Goal: Task Accomplishment & Management: Manage account settings

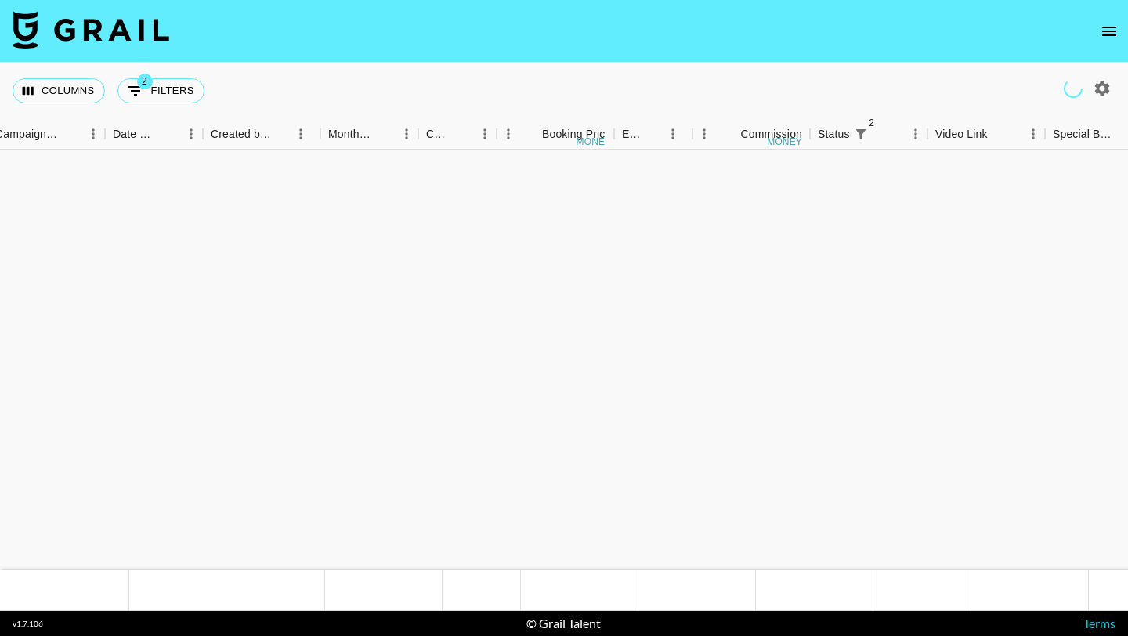
scroll to position [1322, 768]
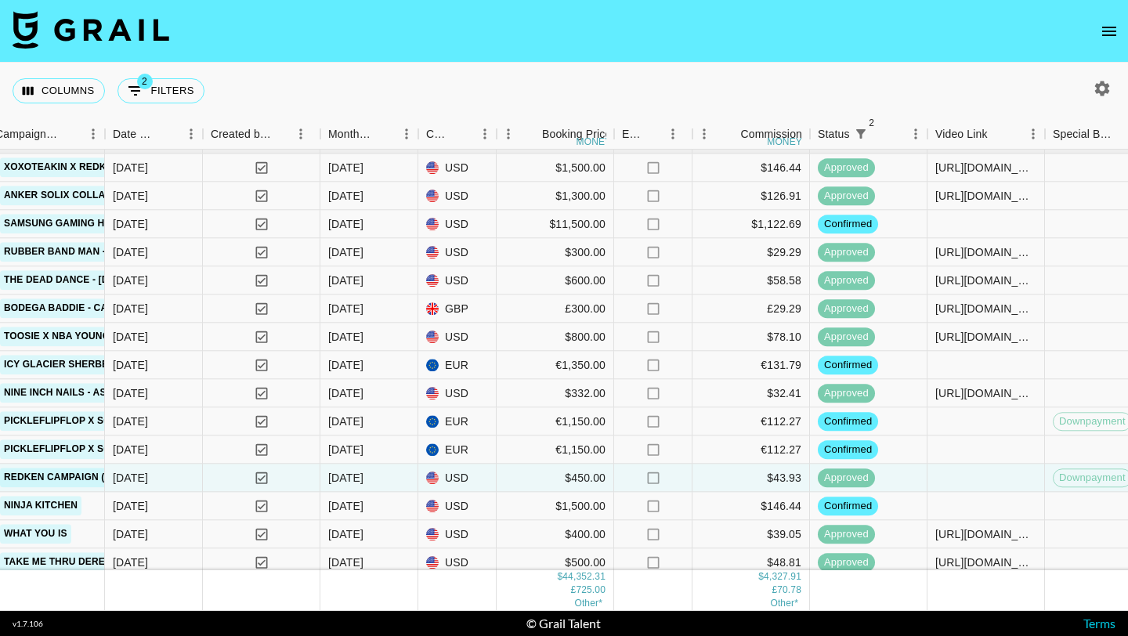
click at [1097, 38] on button "open drawer" at bounding box center [1108, 31] width 31 height 31
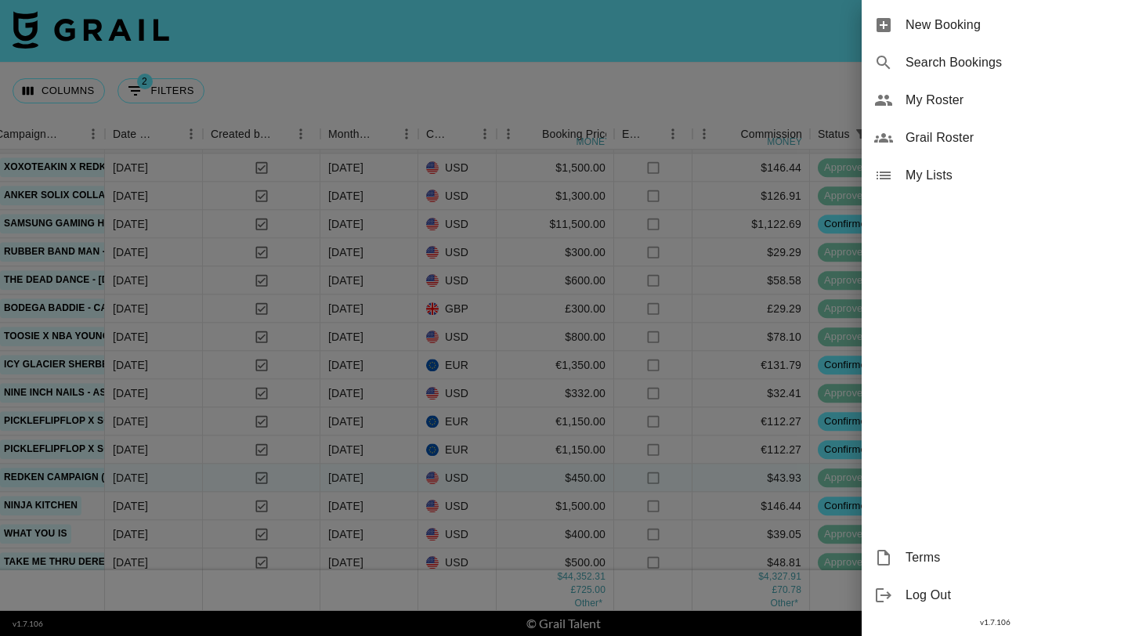
click at [1101, 29] on span "New Booking" at bounding box center [1010, 25] width 210 height 19
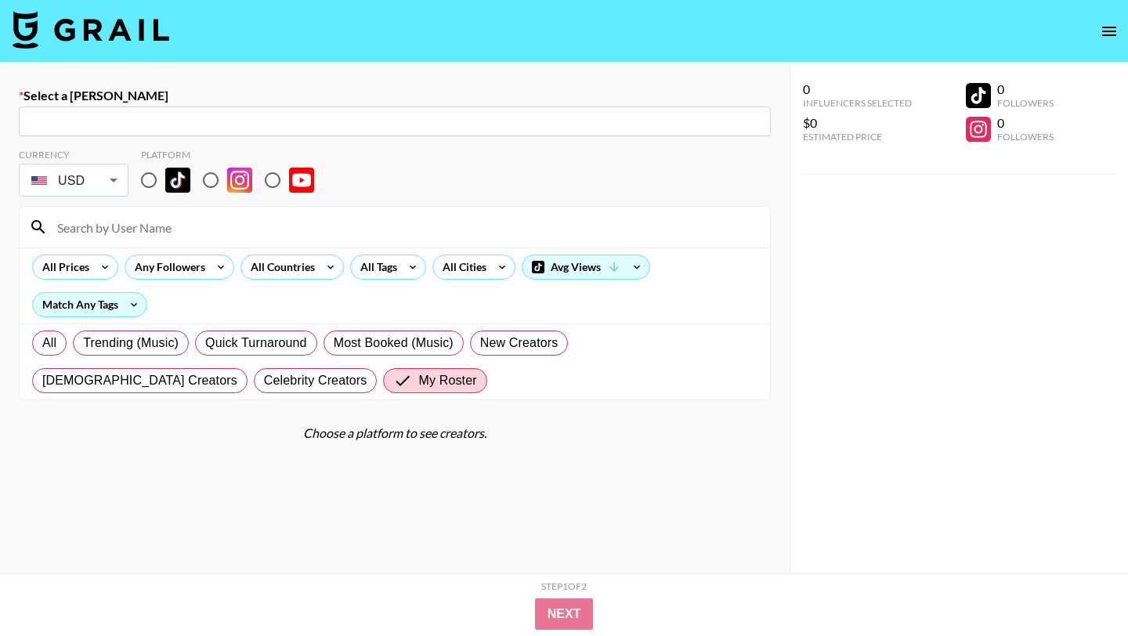
click at [1111, 34] on icon "open drawer" at bounding box center [1109, 31] width 19 height 19
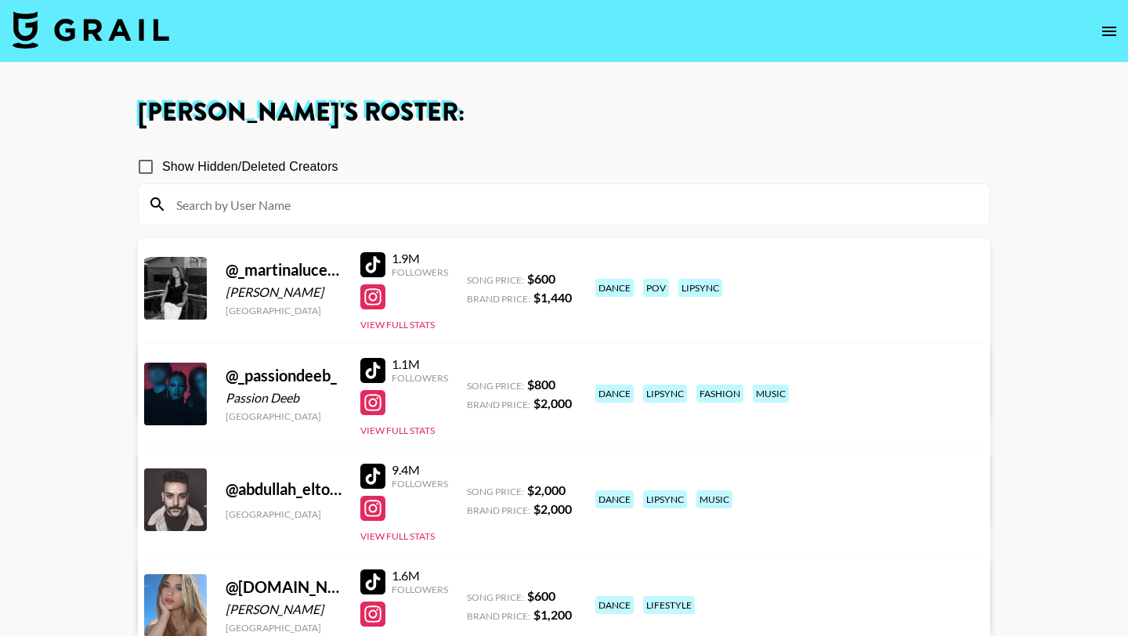
click at [426, 196] on input at bounding box center [573, 204] width 813 height 25
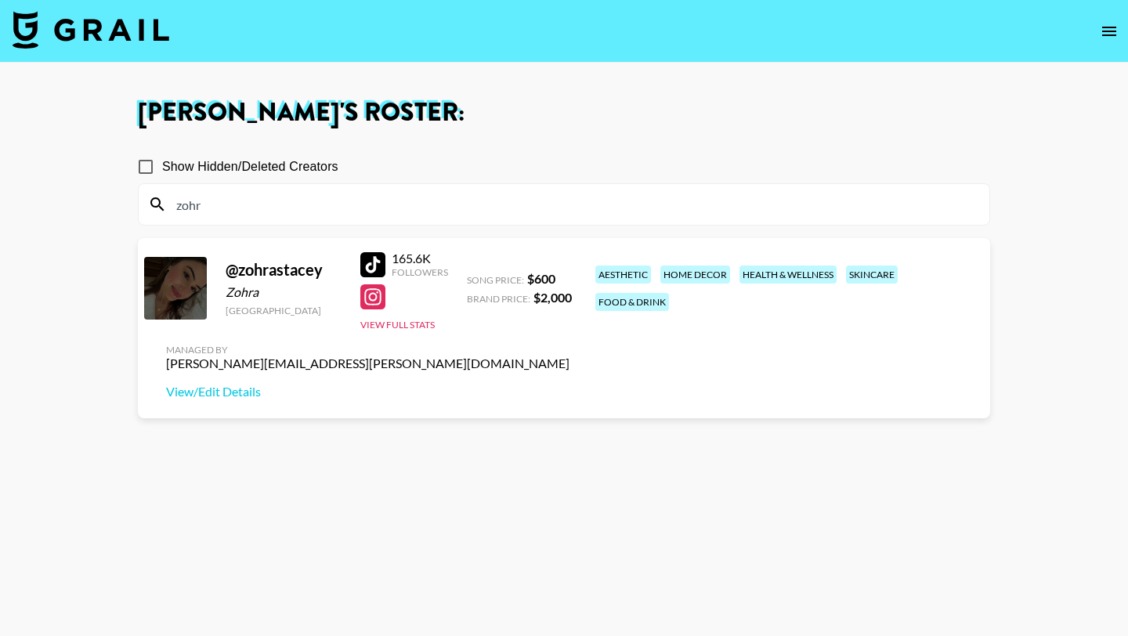
click at [346, 201] on input "zohr" at bounding box center [573, 204] width 813 height 25
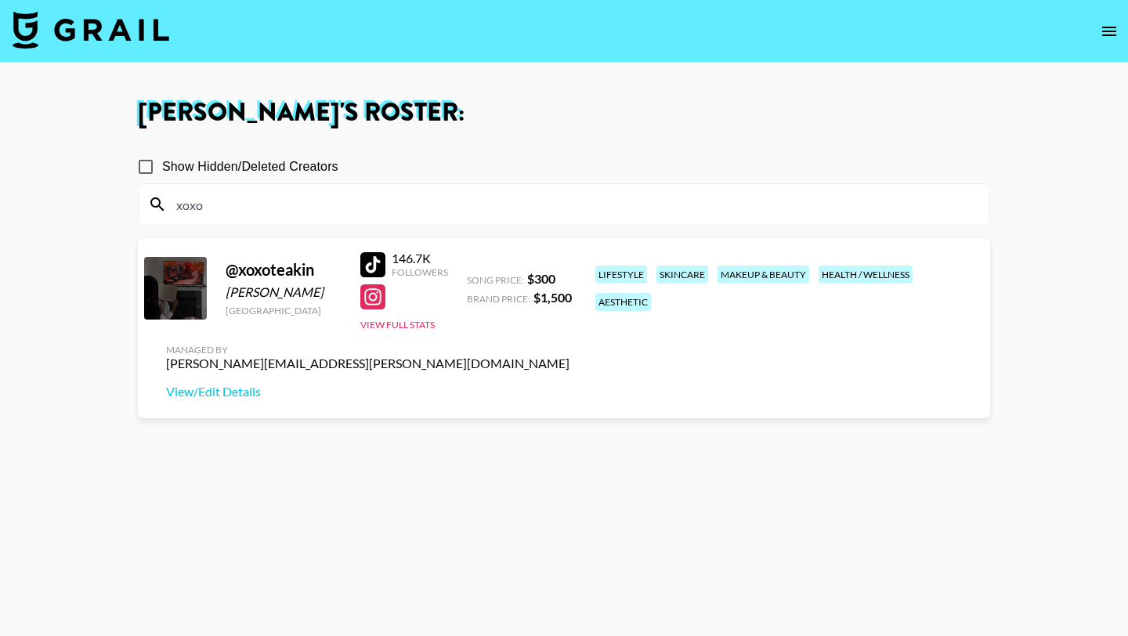
type input "xoxo"
click at [226, 294] on div "Teà Akin" at bounding box center [284, 292] width 116 height 16
drag, startPoint x: 223, startPoint y: 292, endPoint x: 250, endPoint y: 292, distance: 26.6
click at [250, 292] on div "@ xoxoteakin Teà Akin United States 146.7K Followers View Full Stats Song Price…" at bounding box center [564, 328] width 852 height 180
copy div "Teà"
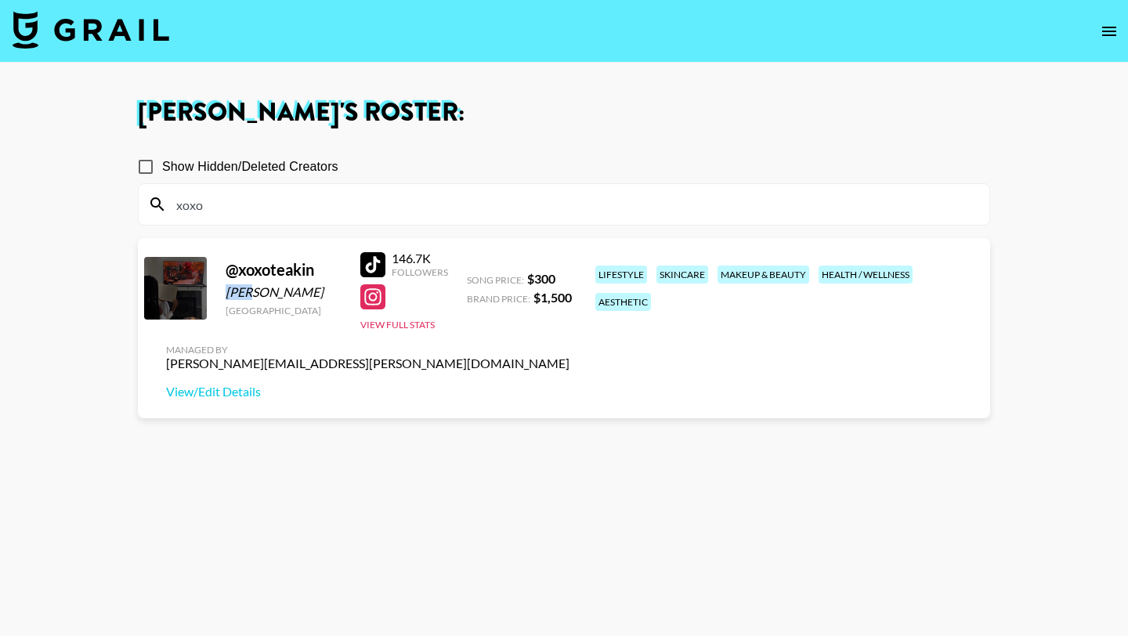
click at [374, 270] on div at bounding box center [372, 264] width 25 height 25
click at [332, 201] on input "xoxo" at bounding box center [573, 204] width 813 height 25
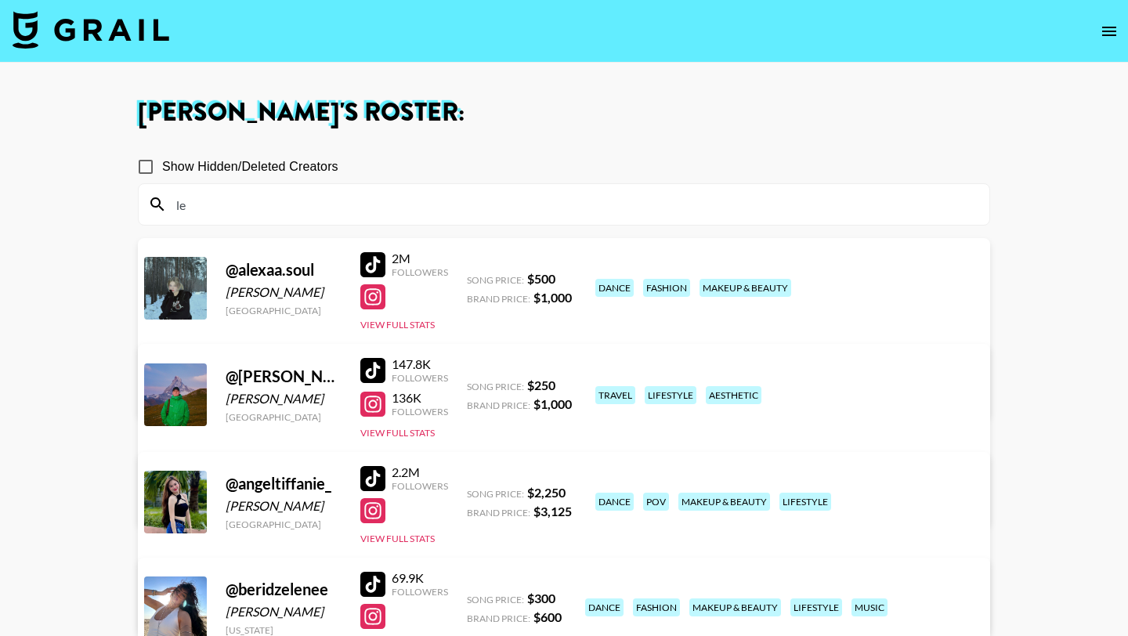
type input "l"
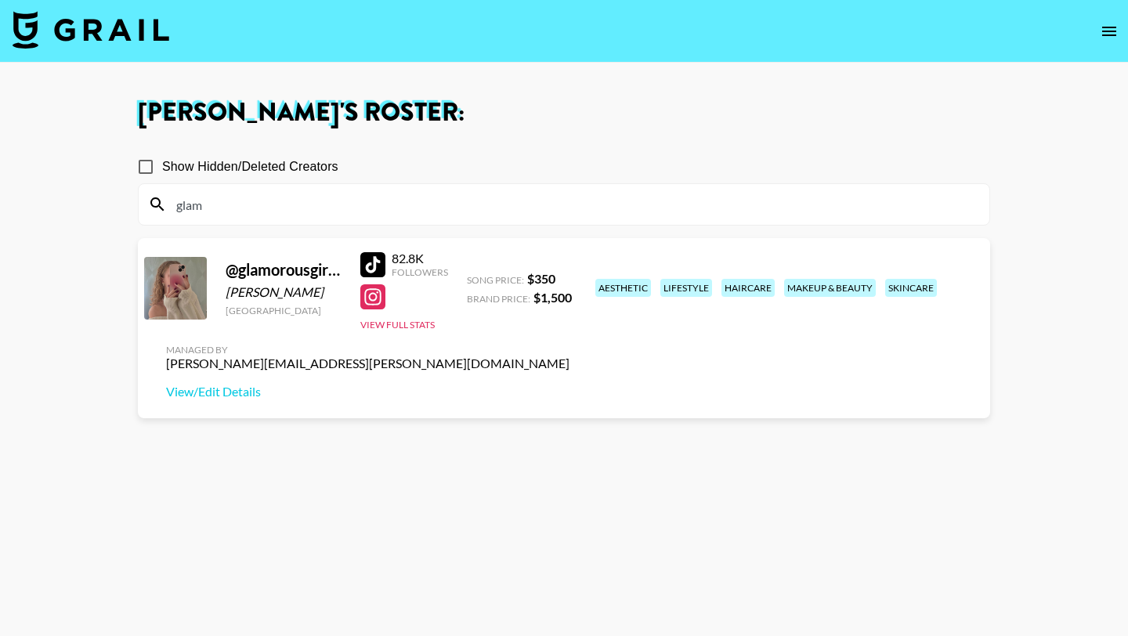
type input "glam"
click at [378, 267] on div at bounding box center [372, 264] width 25 height 25
click at [339, 201] on input "glam" at bounding box center [573, 204] width 813 height 25
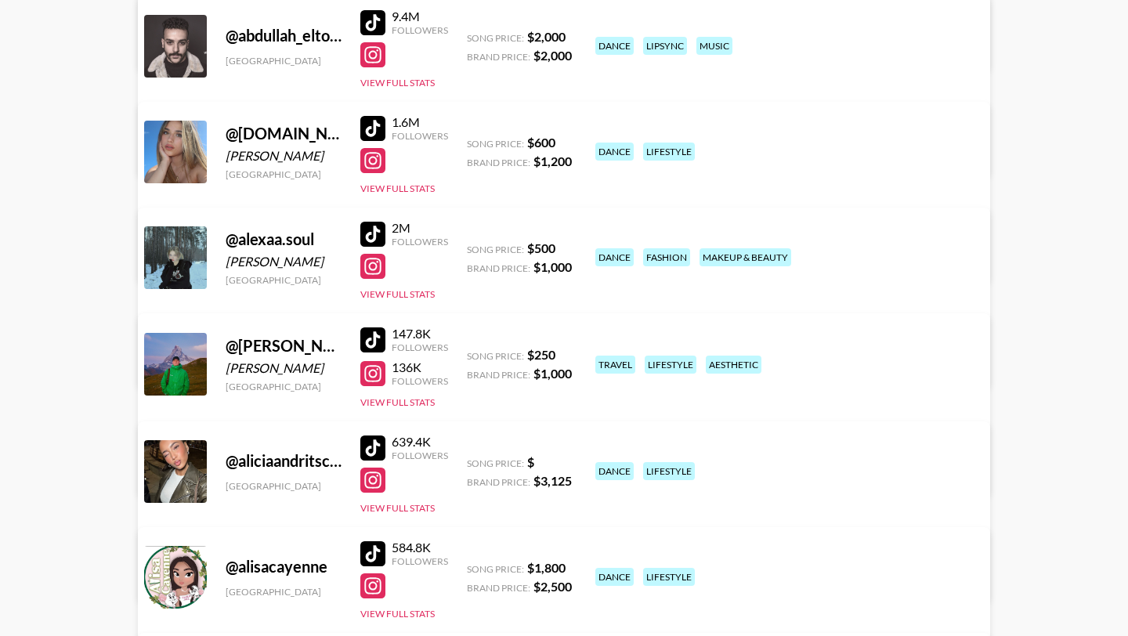
scroll to position [457, 0]
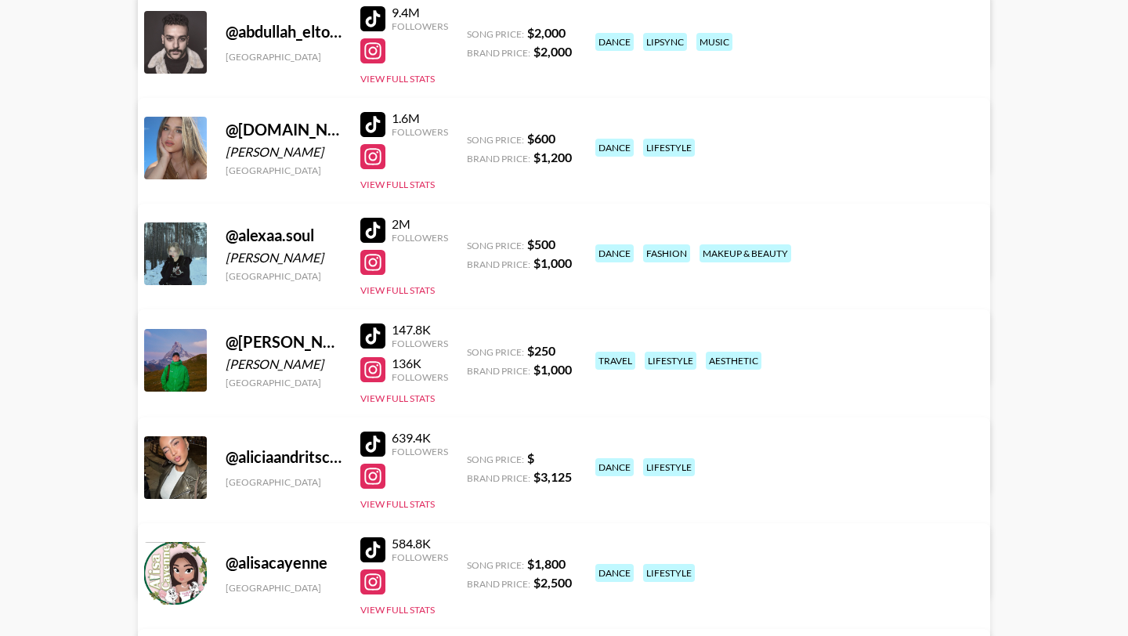
click at [374, 326] on div at bounding box center [372, 335] width 25 height 25
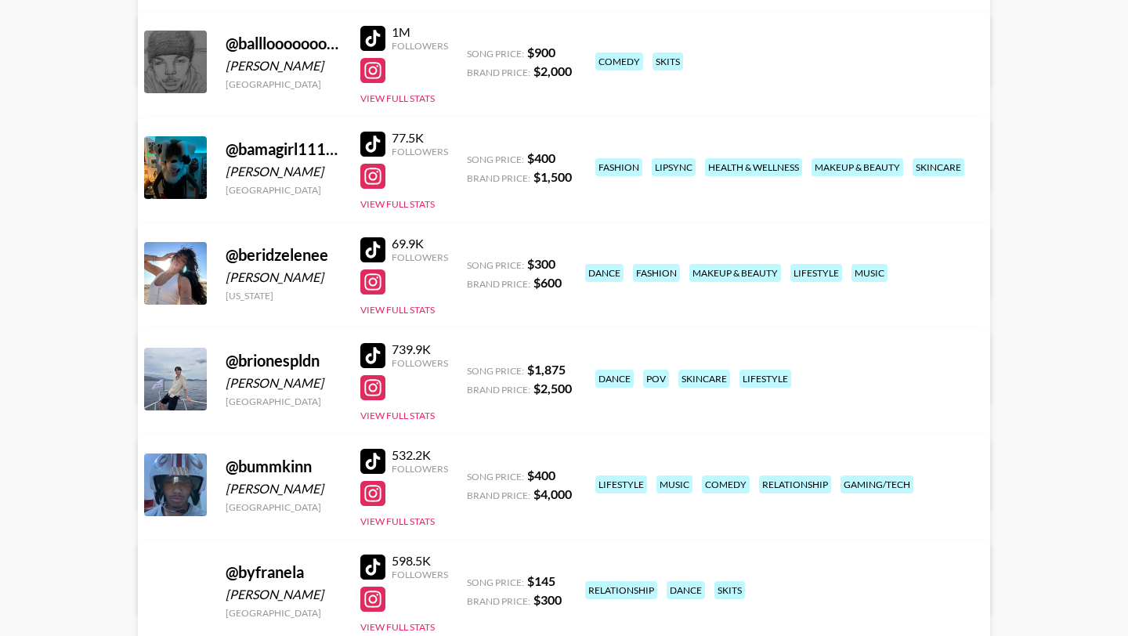
scroll to position [2344, 0]
click at [371, 138] on div at bounding box center [372, 143] width 25 height 25
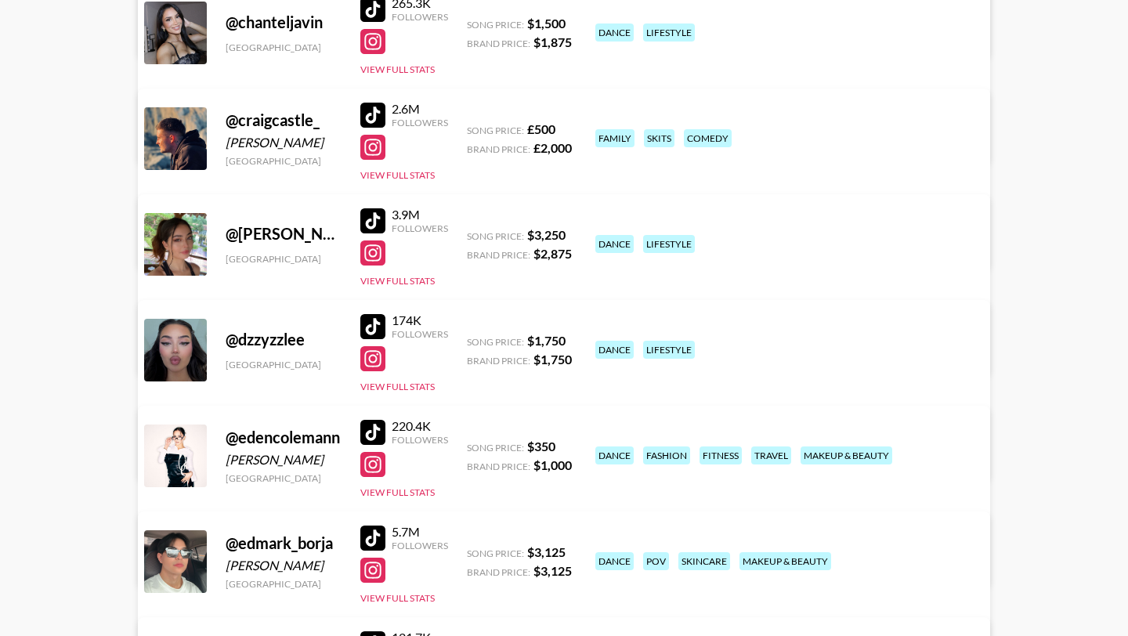
scroll to position [3432, 0]
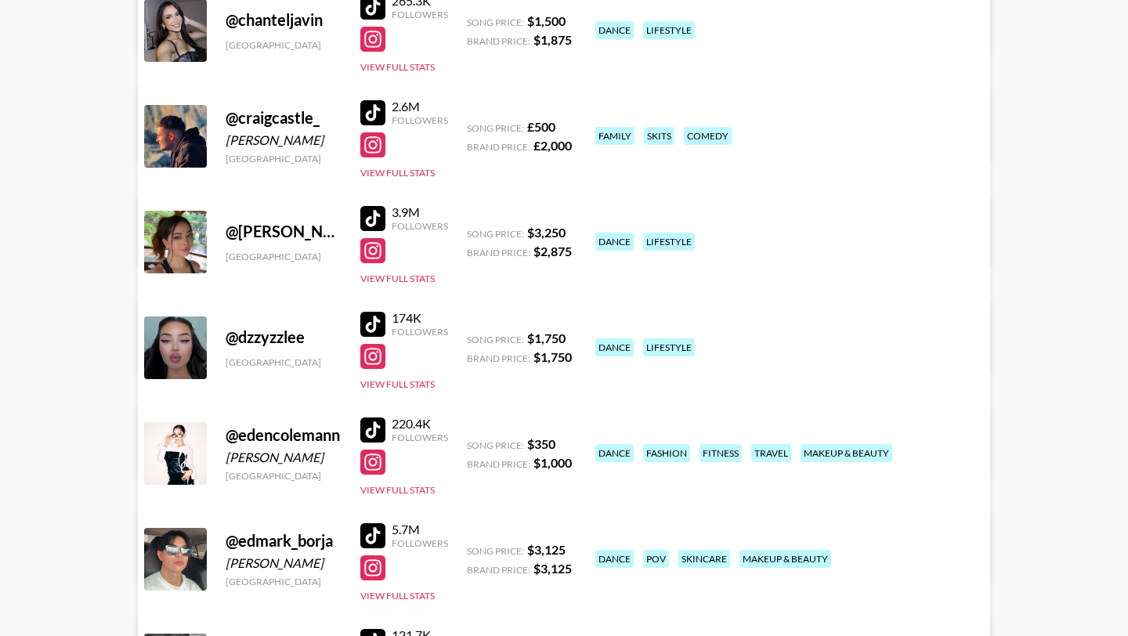
click at [367, 105] on div at bounding box center [372, 112] width 25 height 25
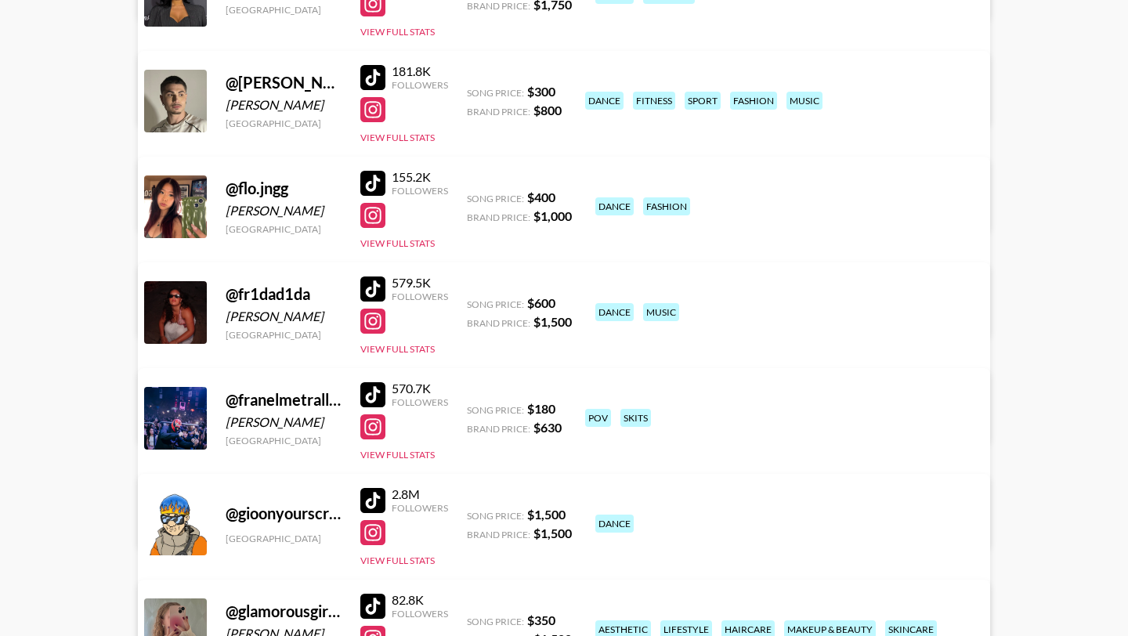
scroll to position [4488, 0]
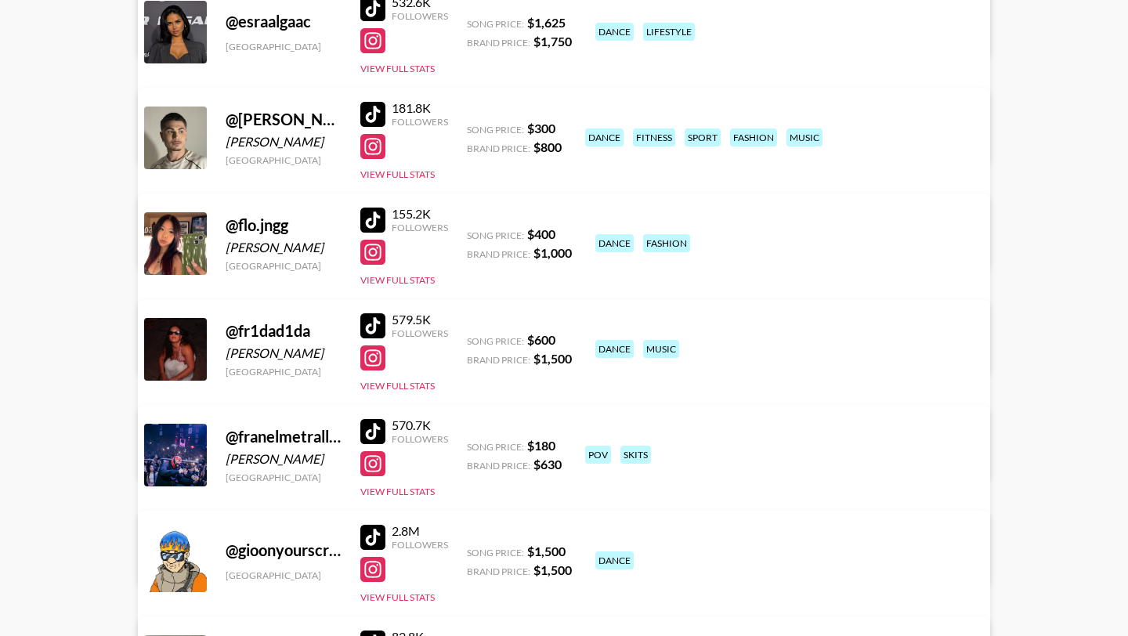
click at [381, 224] on div at bounding box center [372, 220] width 25 height 25
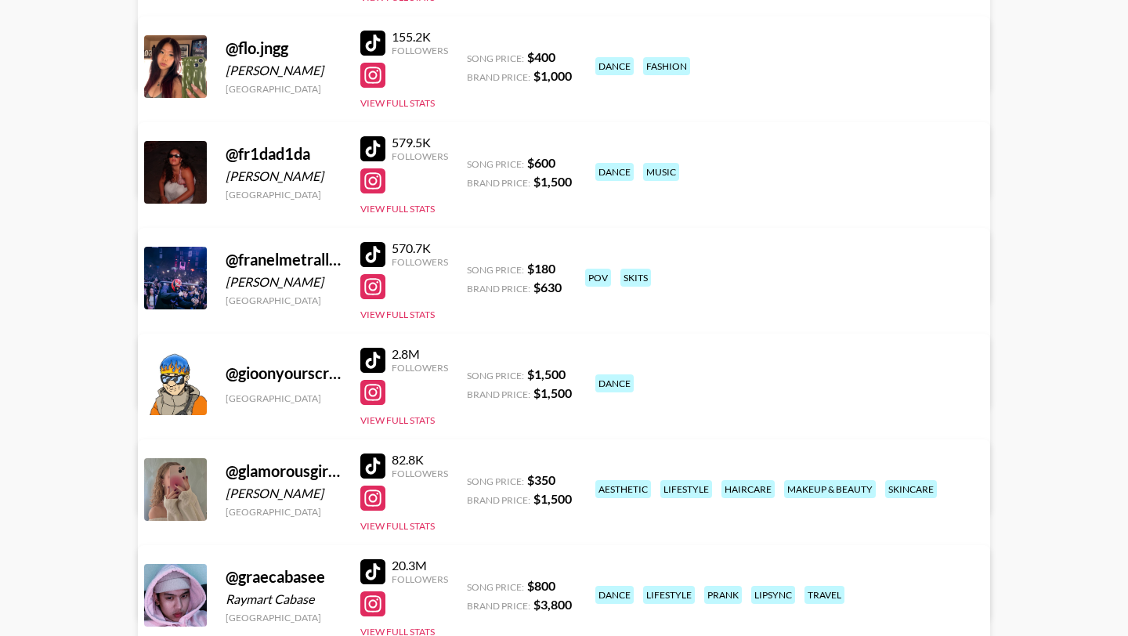
scroll to position [4667, 0]
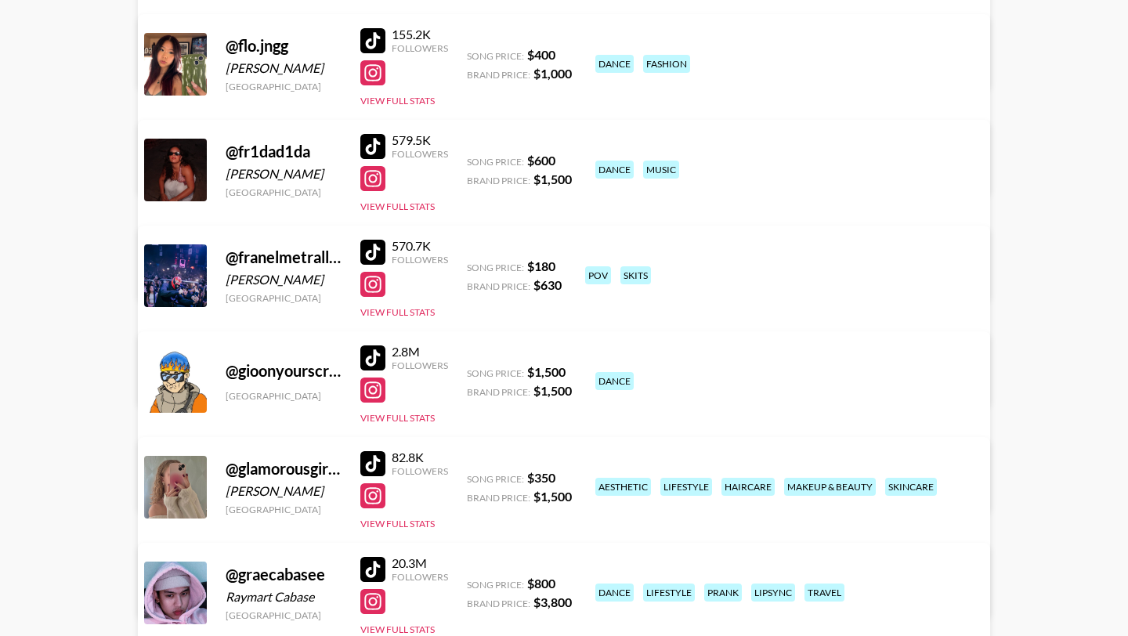
click at [381, 157] on div at bounding box center [372, 146] width 25 height 25
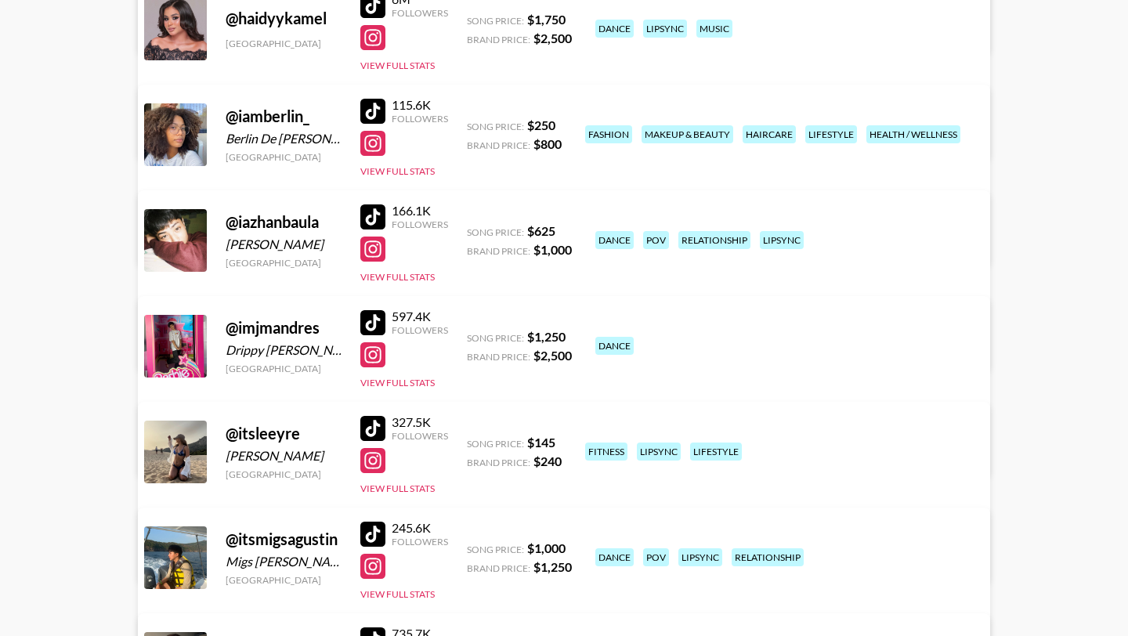
scroll to position [5446, 0]
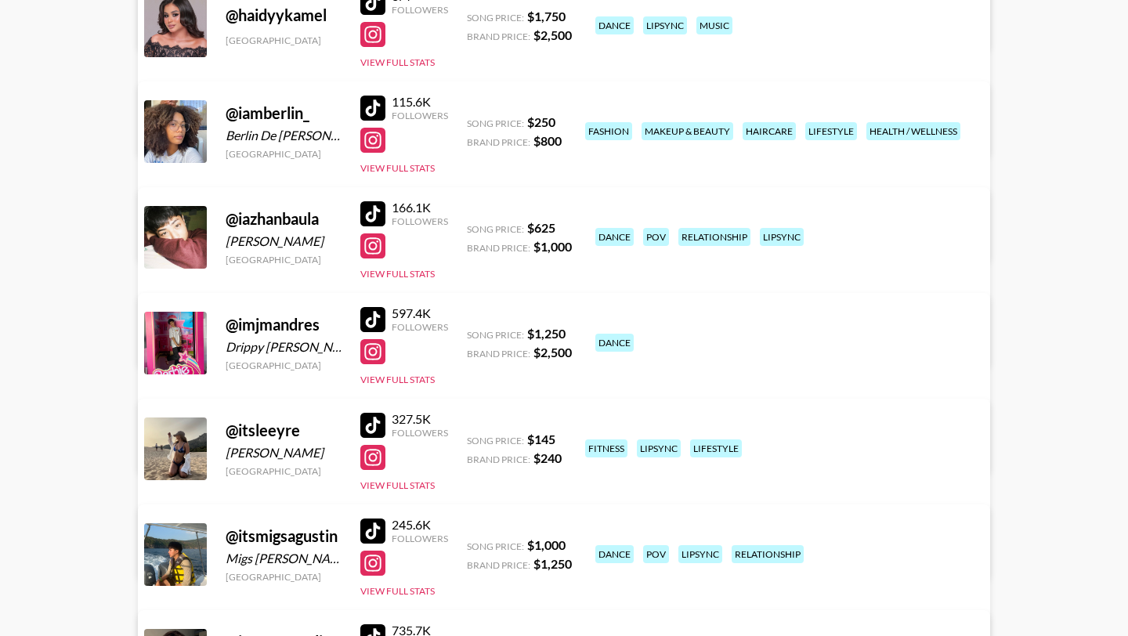
click at [365, 107] on div at bounding box center [372, 108] width 25 height 25
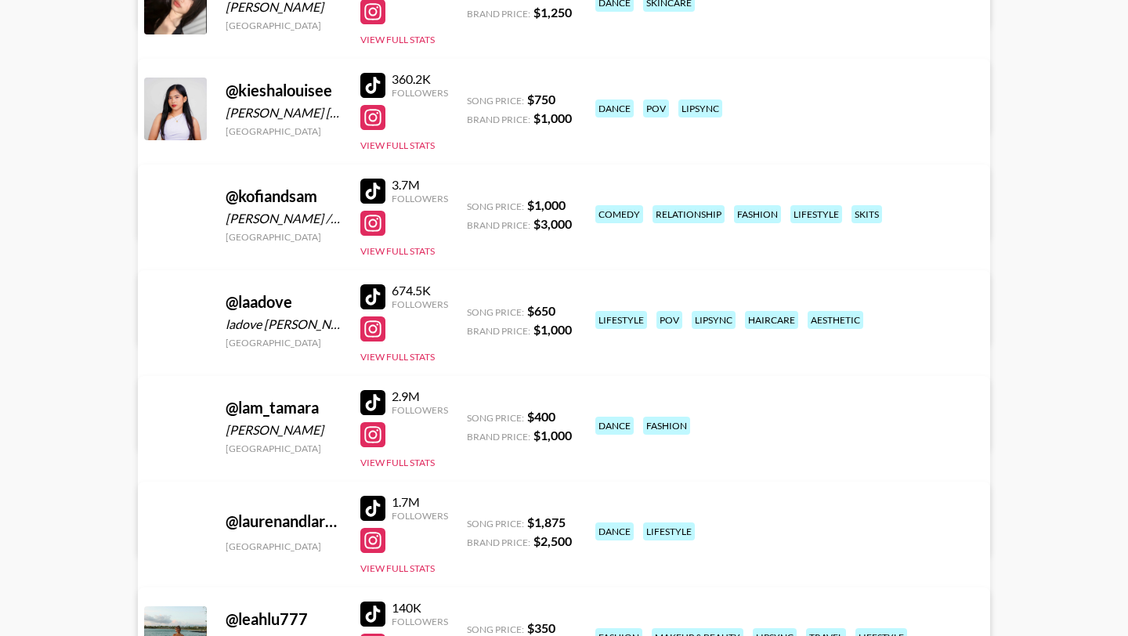
scroll to position [7589, 0]
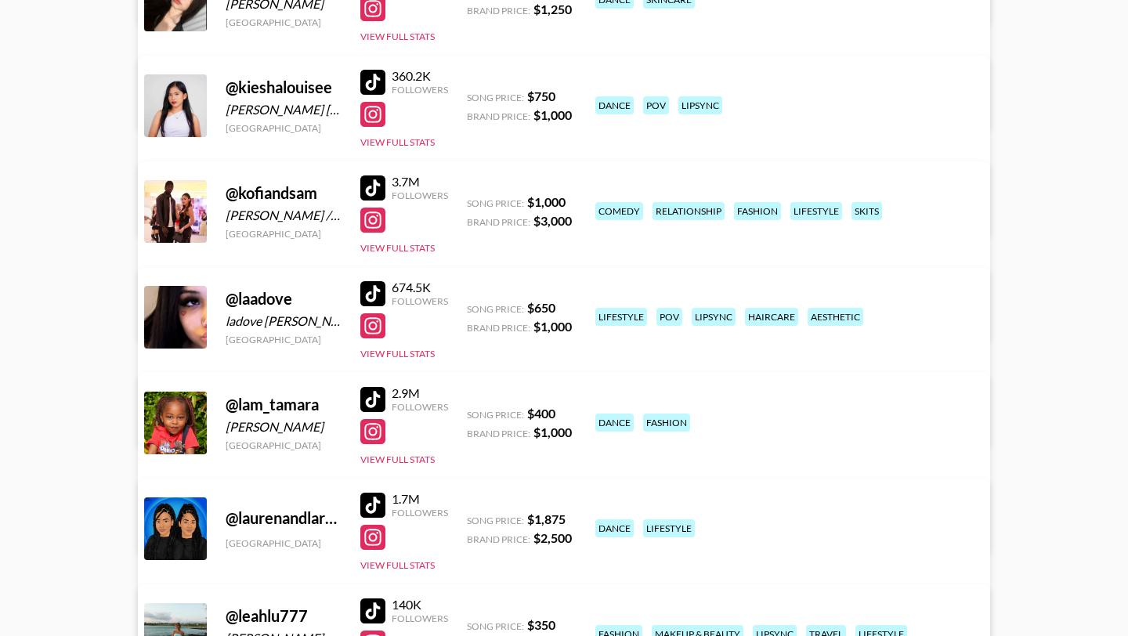
click at [370, 193] on div at bounding box center [372, 187] width 25 height 25
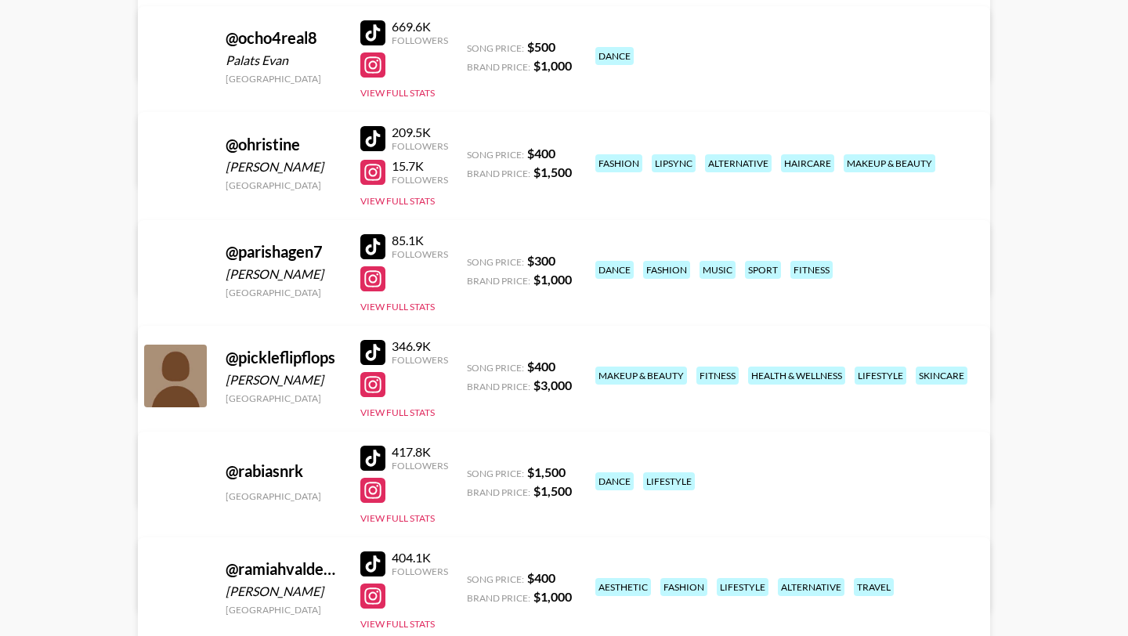
scroll to position [9854, 0]
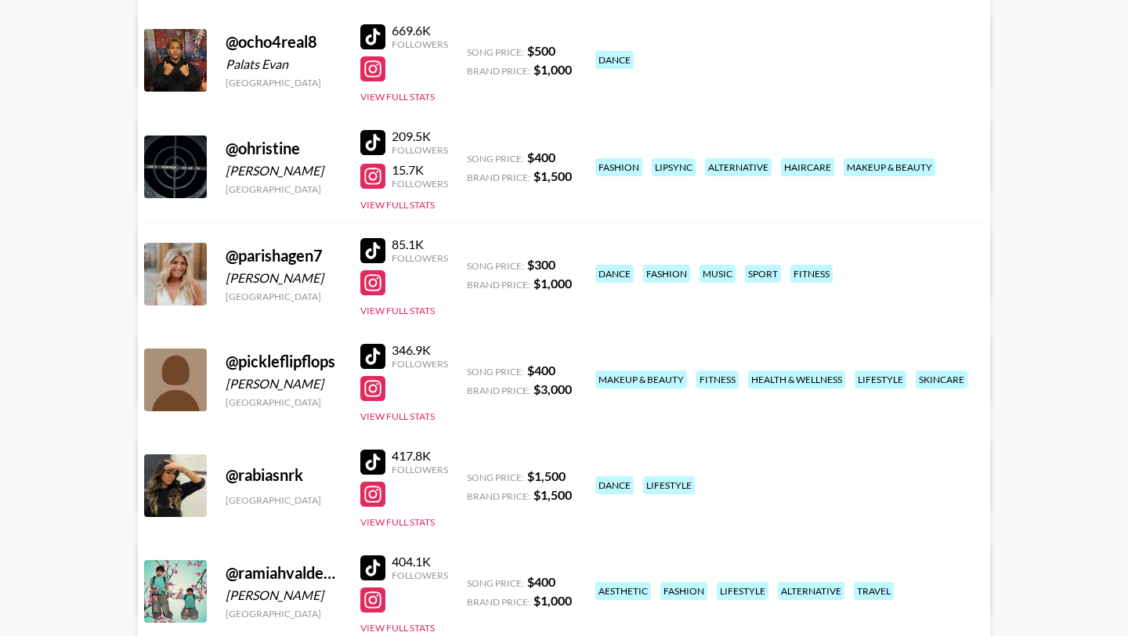
click at [363, 354] on div at bounding box center [372, 356] width 25 height 25
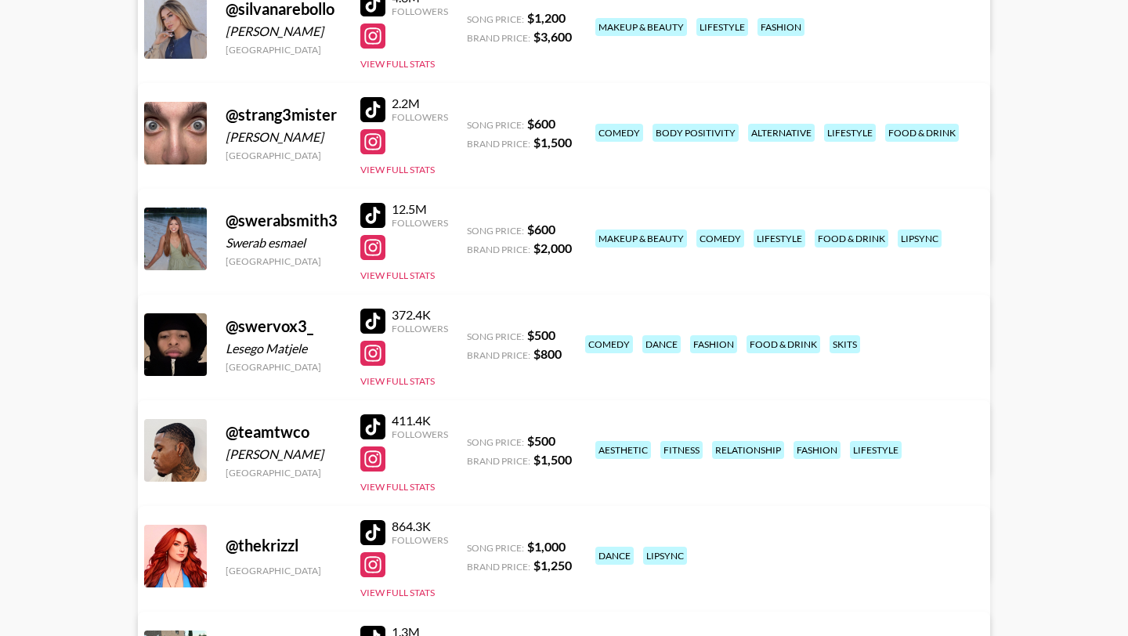
scroll to position [11314, 0]
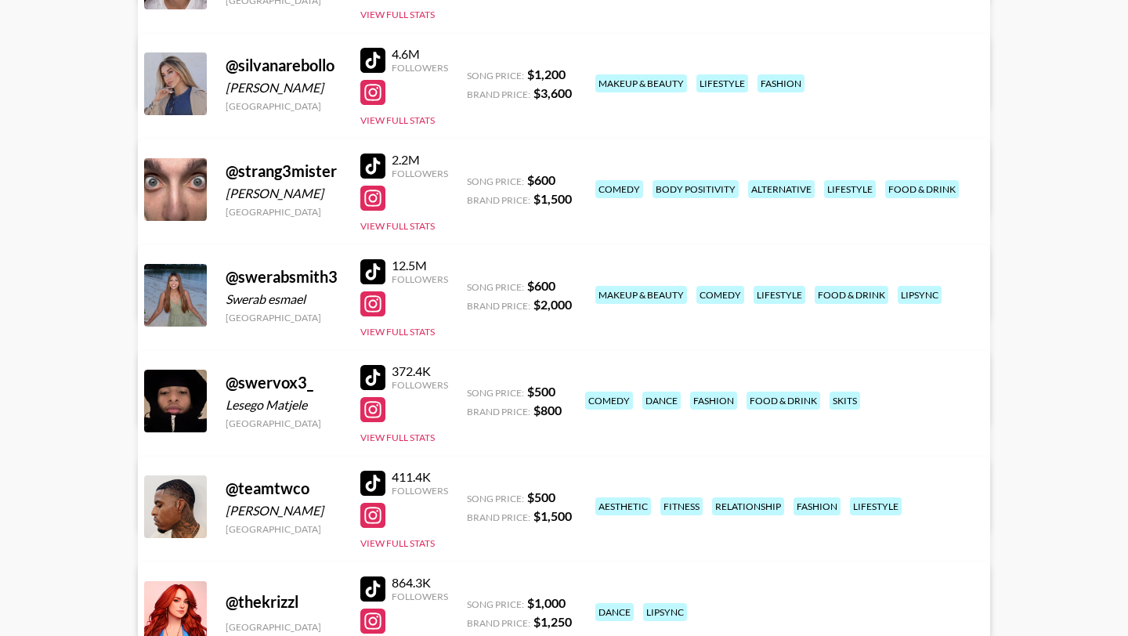
click at [569, 285] on link "View/Edit Details" at bounding box center [367, 293] width 403 height 16
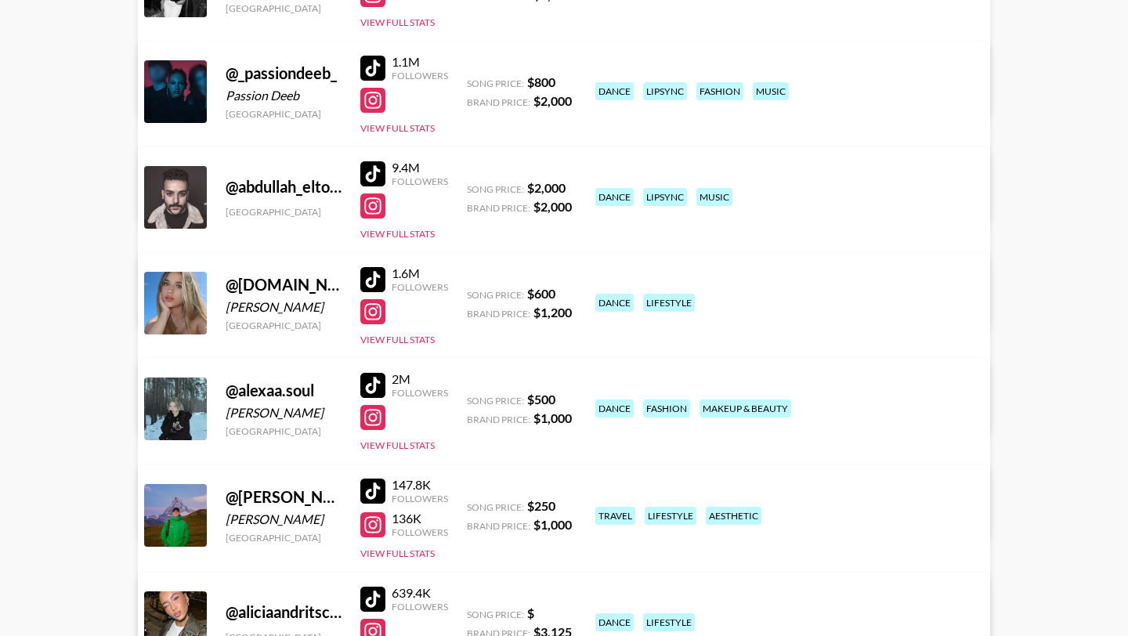
scroll to position [0, 0]
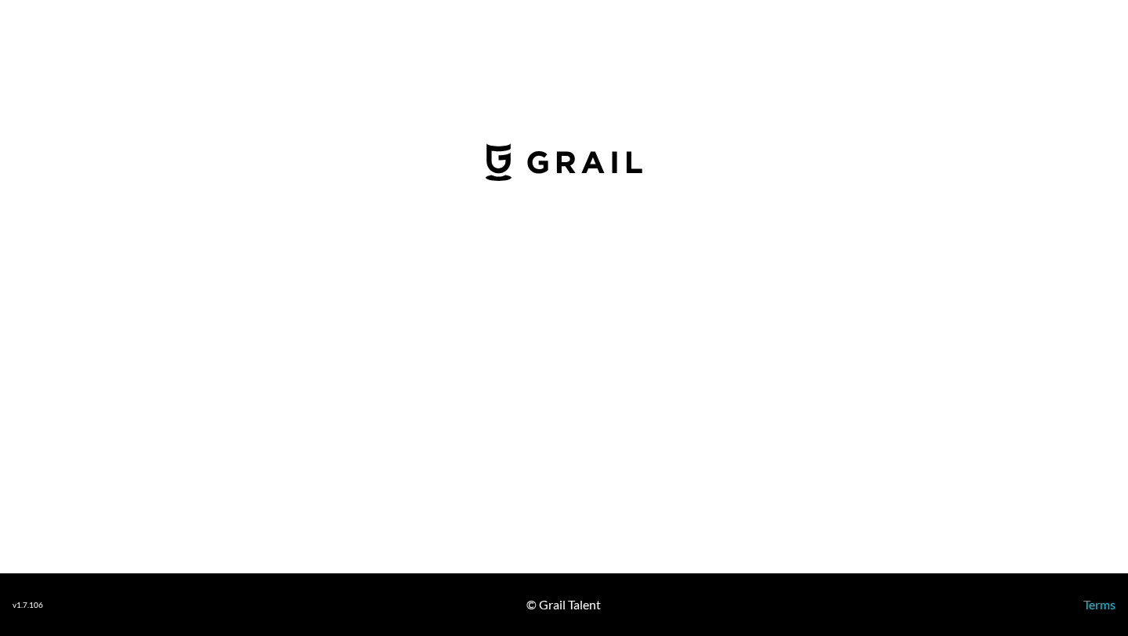
select select "USD"
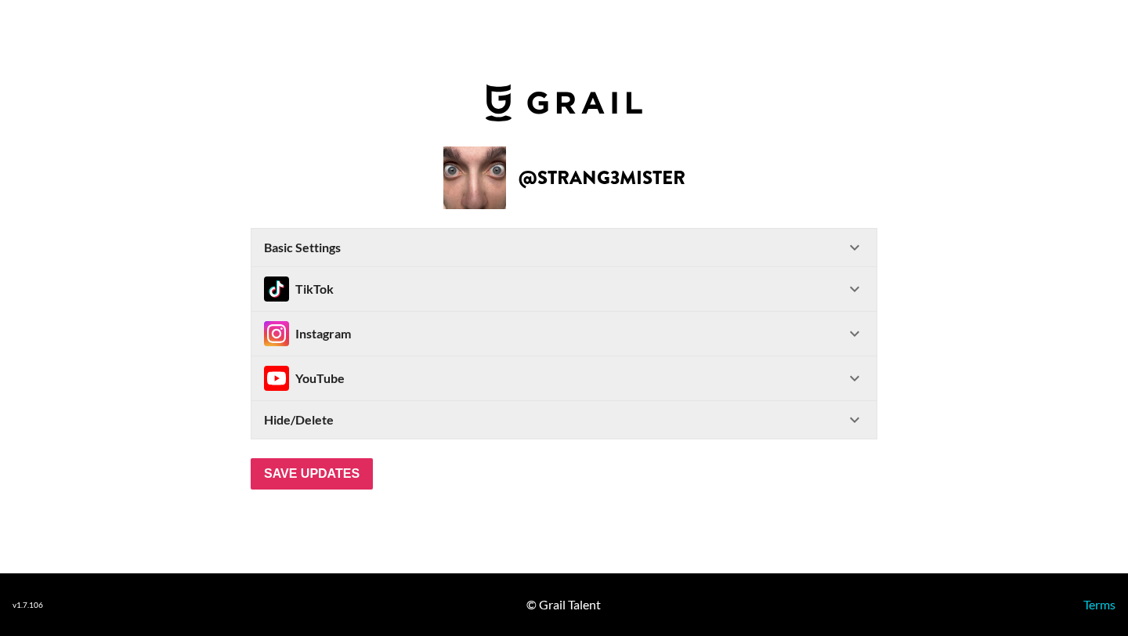
click at [403, 422] on div "Hide/Delete" at bounding box center [554, 420] width 581 height 16
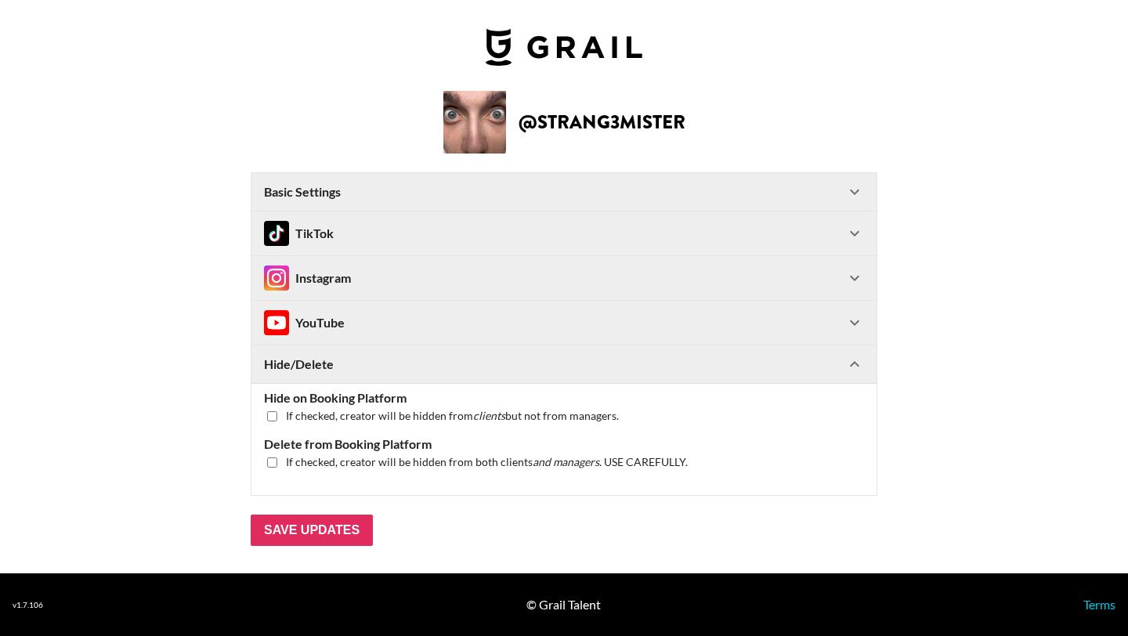
click at [269, 415] on input "checkbox" at bounding box center [272, 416] width 10 height 10
checkbox input "true"
click at [272, 460] on input "checkbox" at bounding box center [272, 462] width 10 height 10
checkbox input "true"
click at [290, 526] on input "Save Updates" at bounding box center [312, 530] width 122 height 31
